Goal: Use online tool/utility: Utilize a website feature to perform a specific function

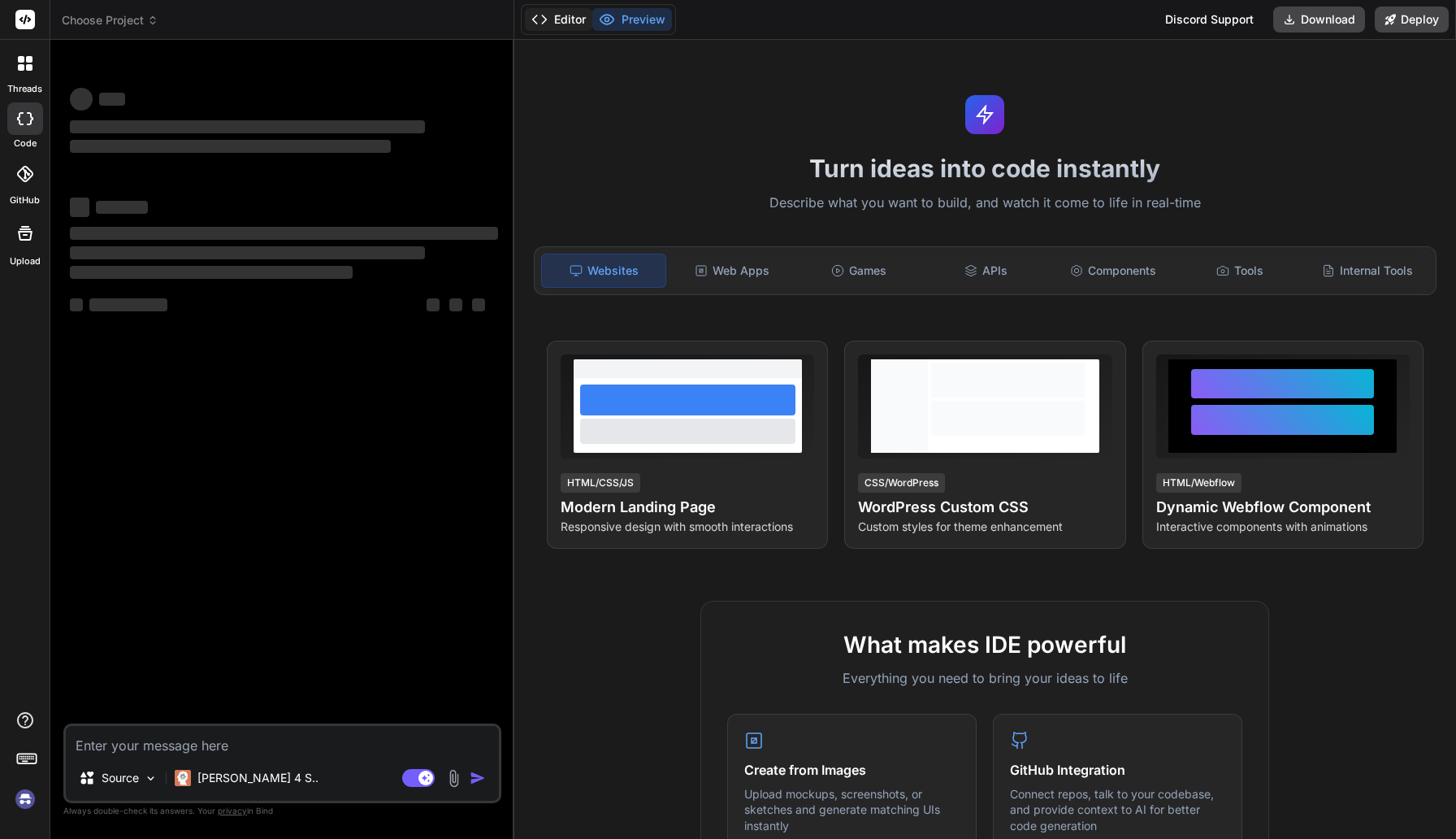
type textarea "x"
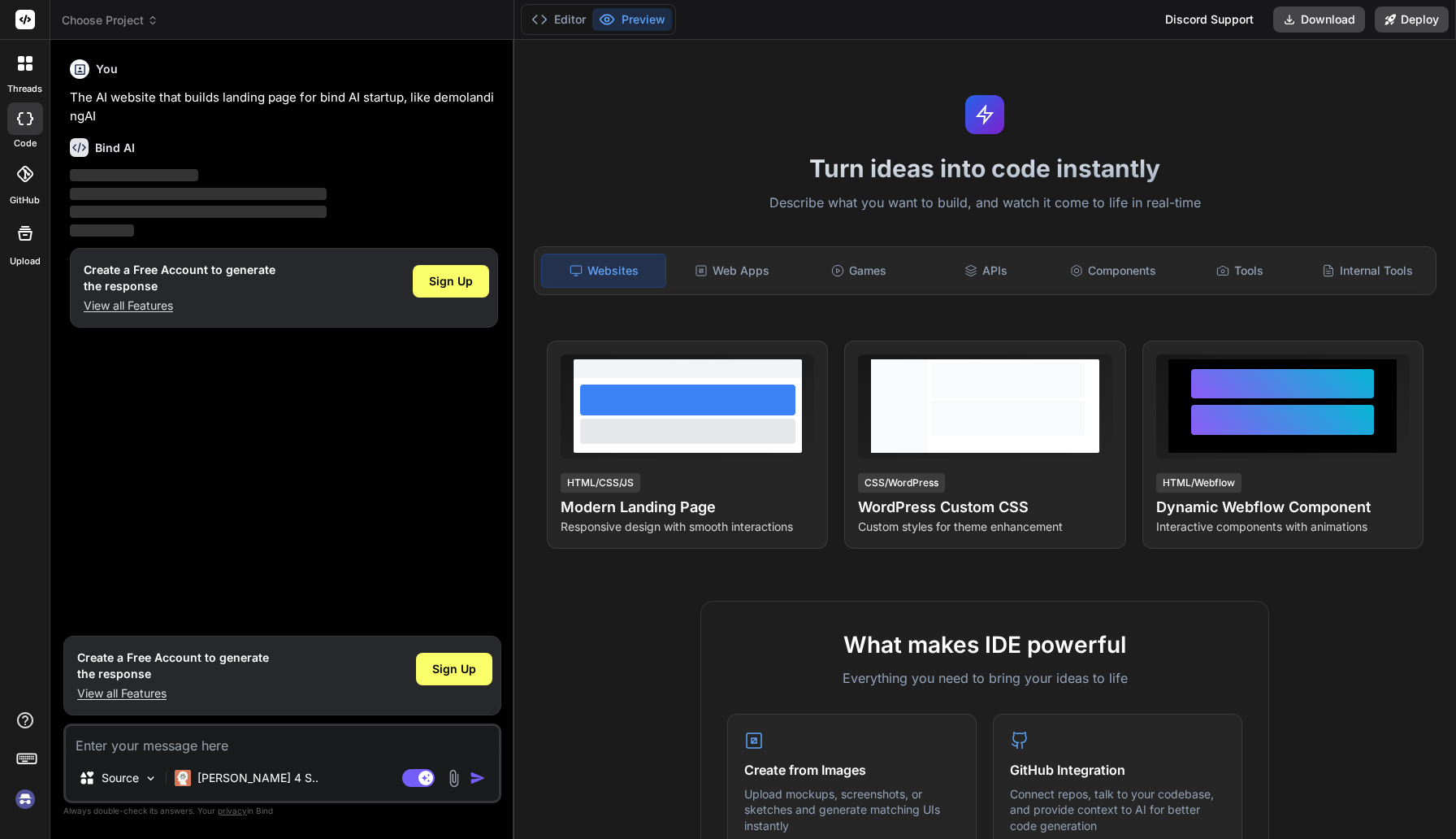
click at [644, 22] on button "Preview" at bounding box center [632, 20] width 80 height 23
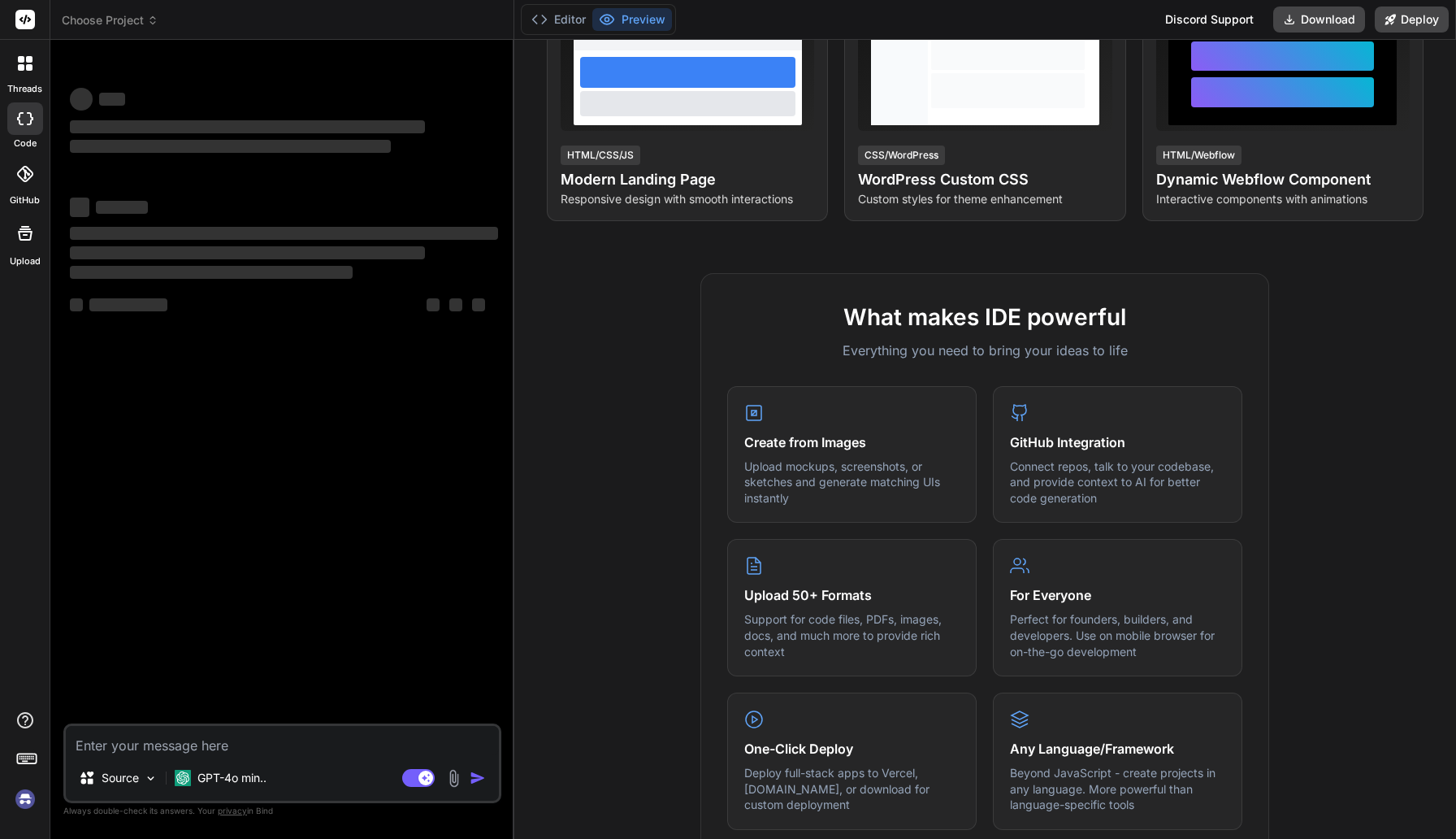
type textarea "x"
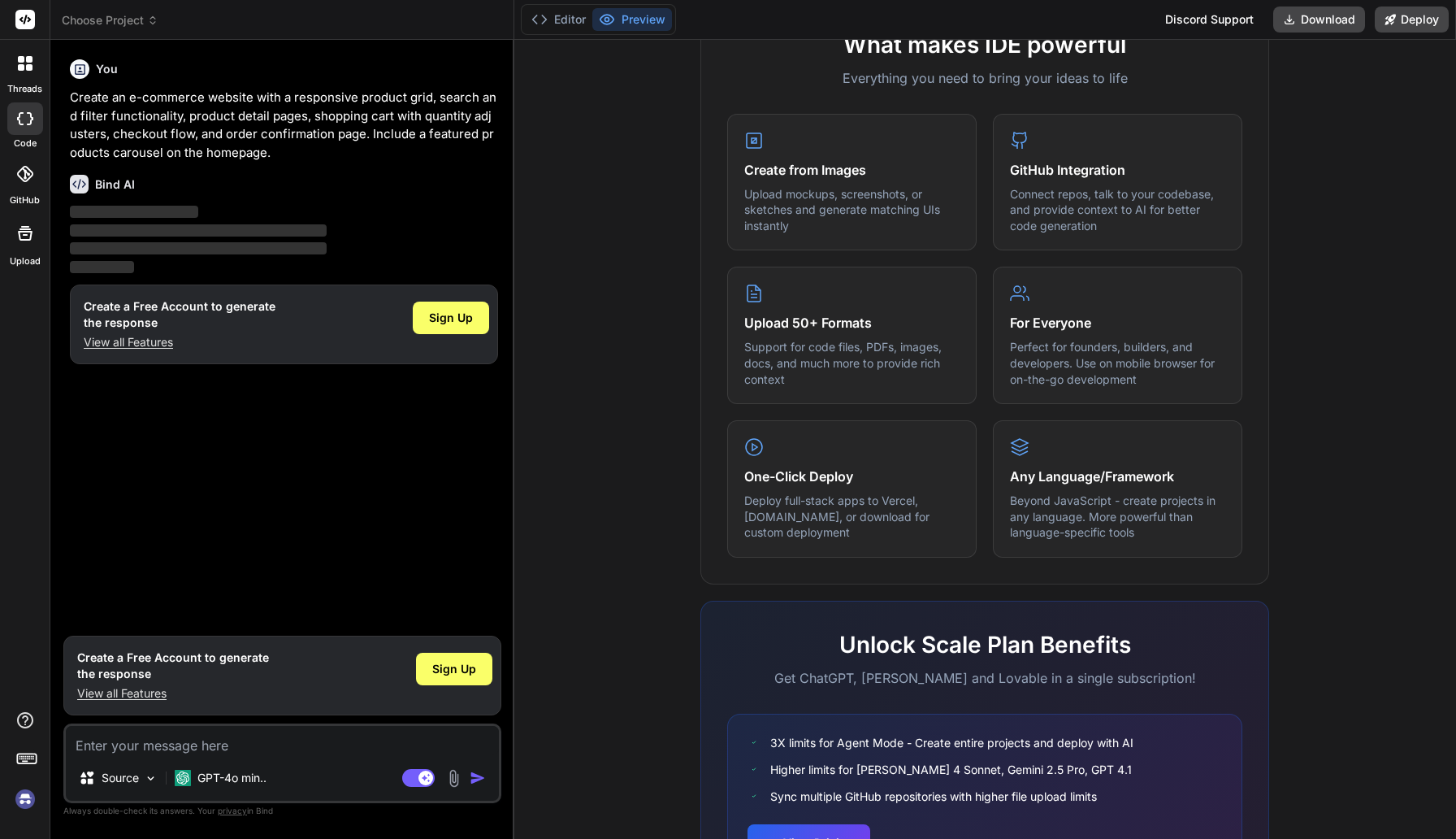
scroll to position [711, 0]
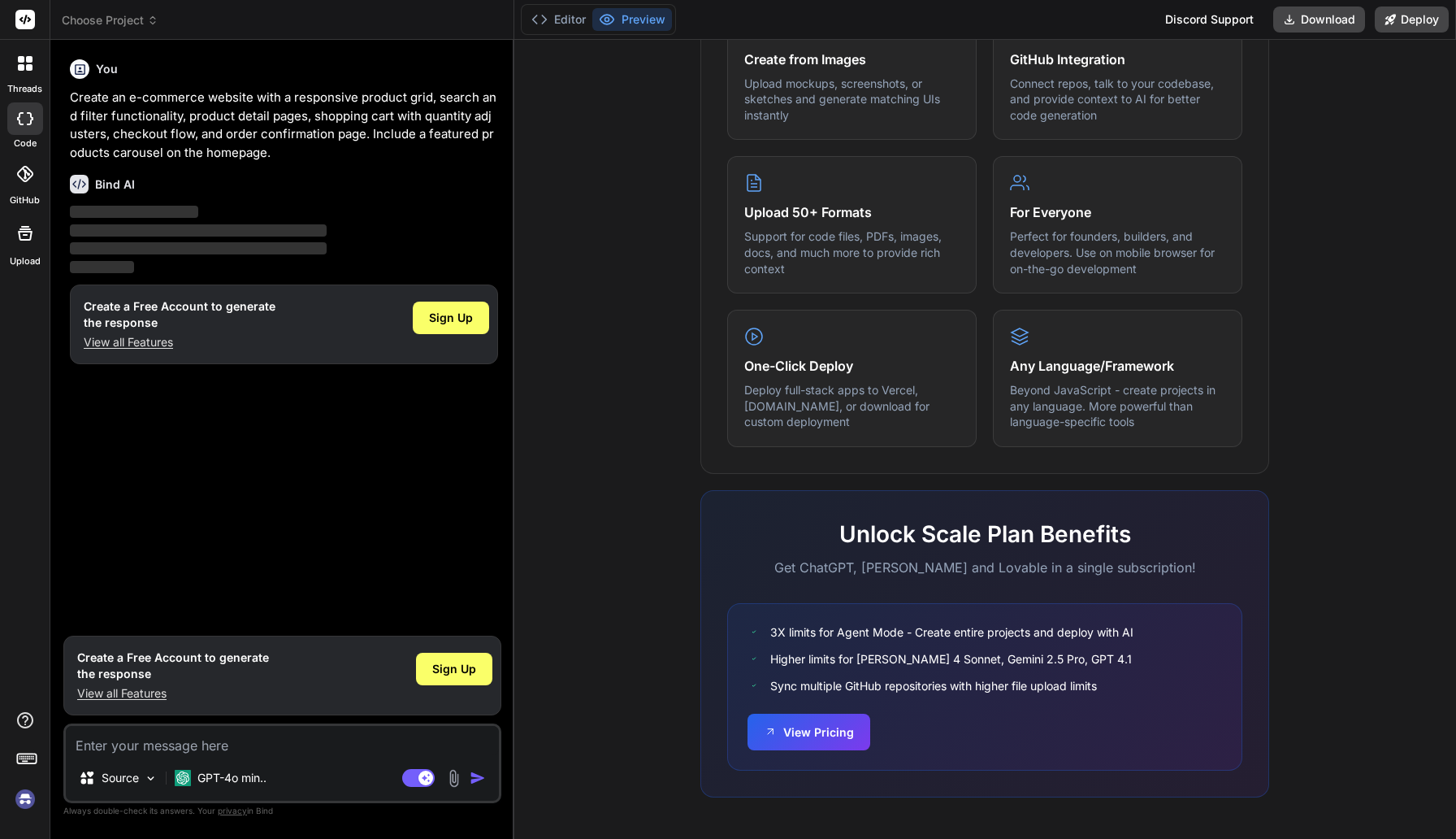
click at [221, 233] on span "‌" at bounding box center [198, 231] width 257 height 12
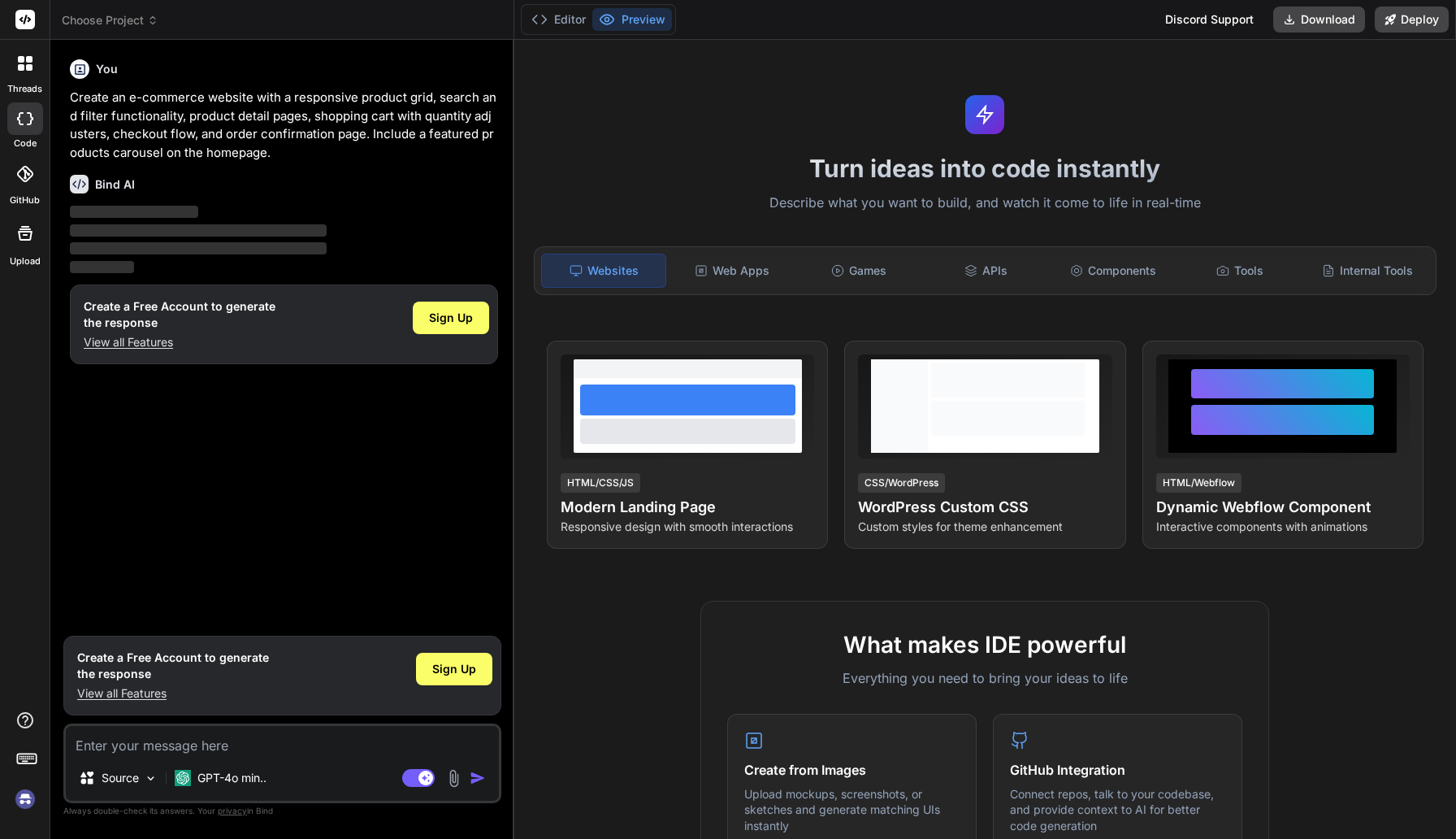
click at [630, 25] on button "Preview" at bounding box center [632, 20] width 80 height 23
click at [634, 16] on button "Preview" at bounding box center [632, 20] width 80 height 23
click at [208, 232] on span "‌" at bounding box center [198, 231] width 257 height 12
